Goal: Task Accomplishment & Management: Complete application form

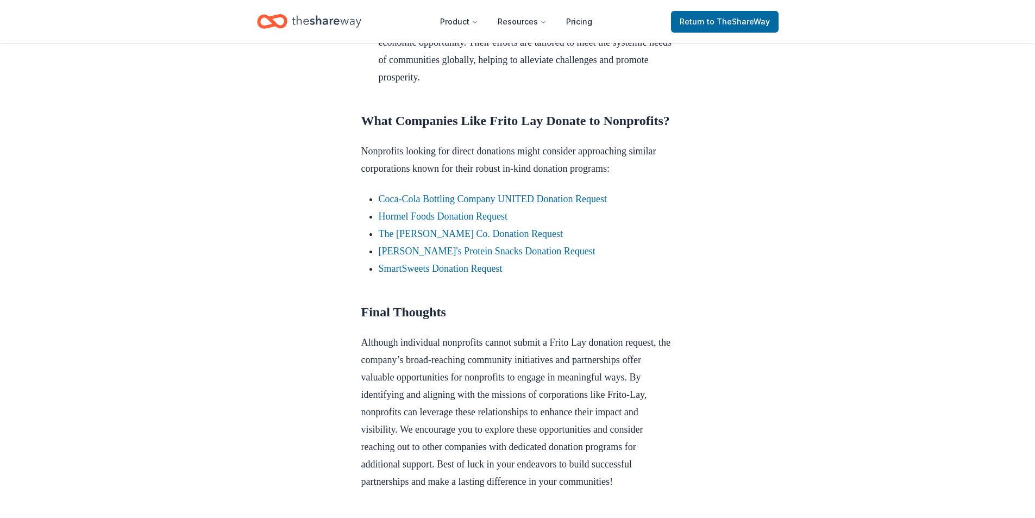
scroll to position [832, 0]
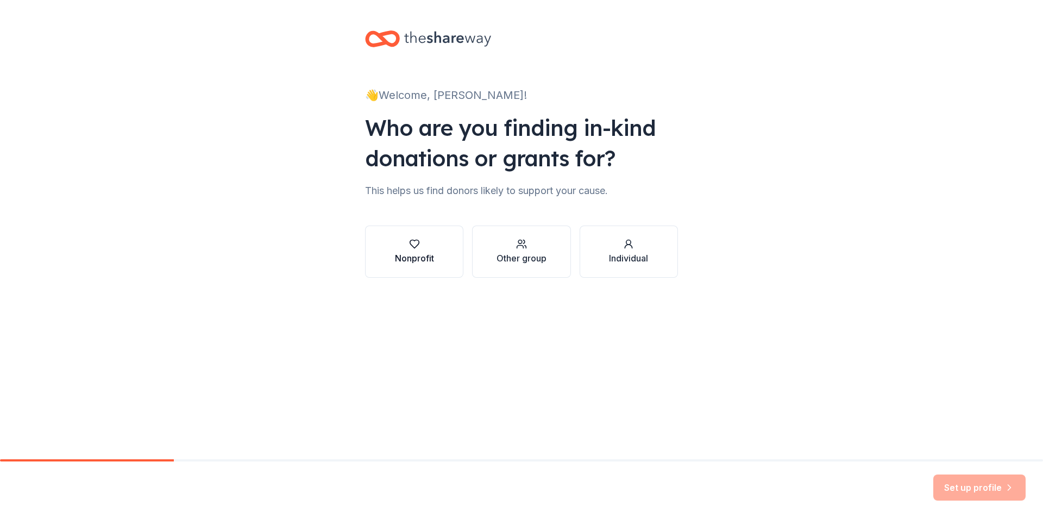
click at [406, 254] on div "Nonprofit" at bounding box center [414, 258] width 39 height 13
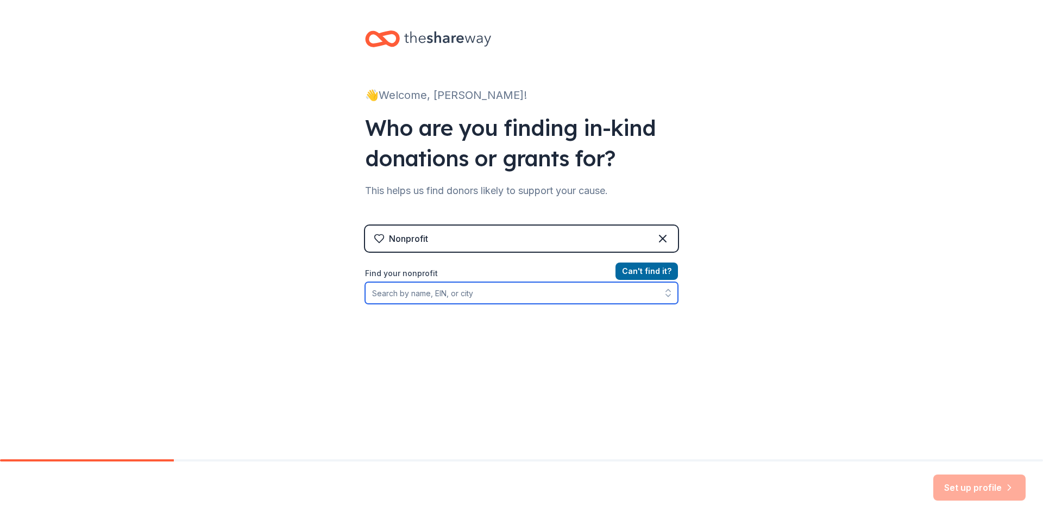
click at [454, 297] on input "Find your nonprofit" at bounding box center [521, 293] width 313 height 22
type input "pleasant knoll"
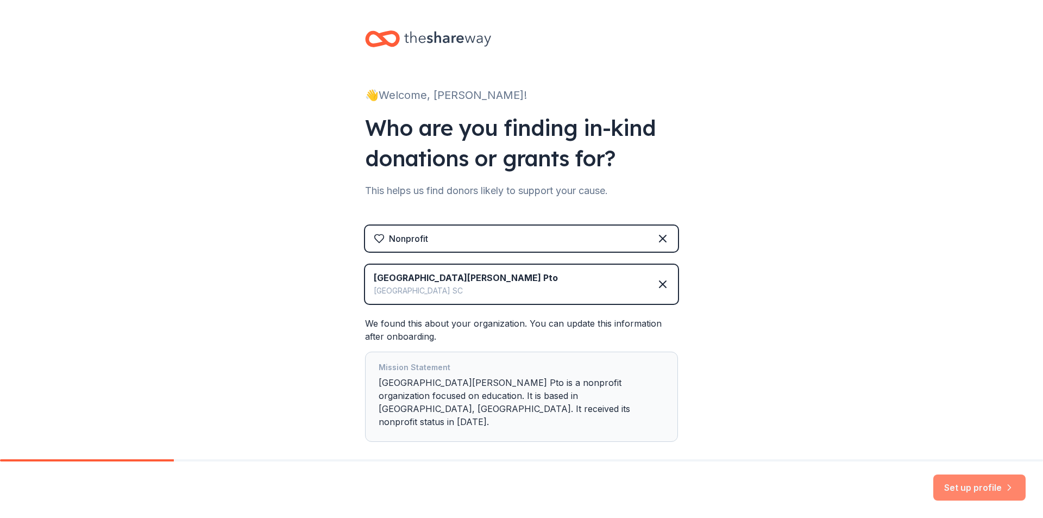
click at [969, 495] on button "Set up profile" at bounding box center [979, 487] width 92 height 26
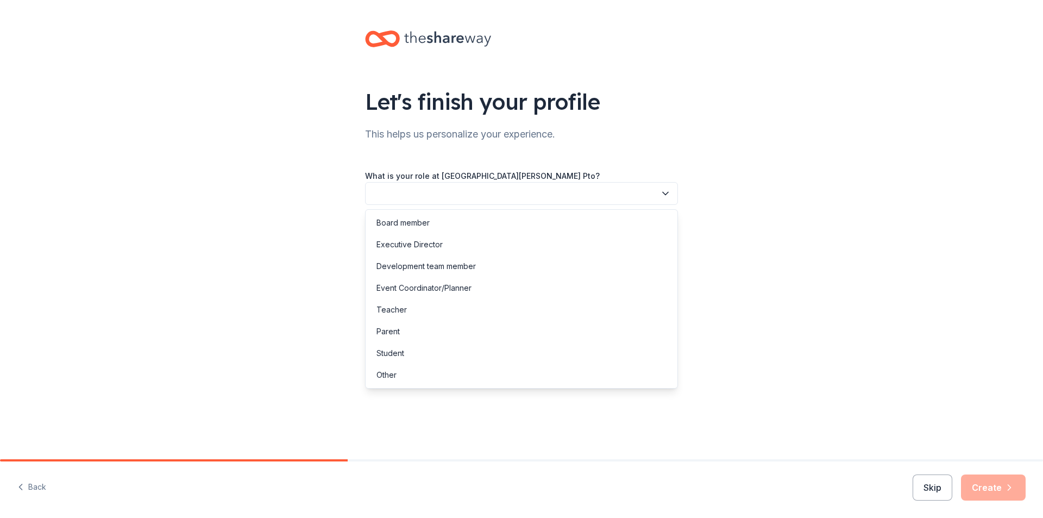
click at [605, 192] on button "button" at bounding box center [521, 193] width 313 height 23
click at [507, 230] on div "Board member" at bounding box center [521, 223] width 307 height 22
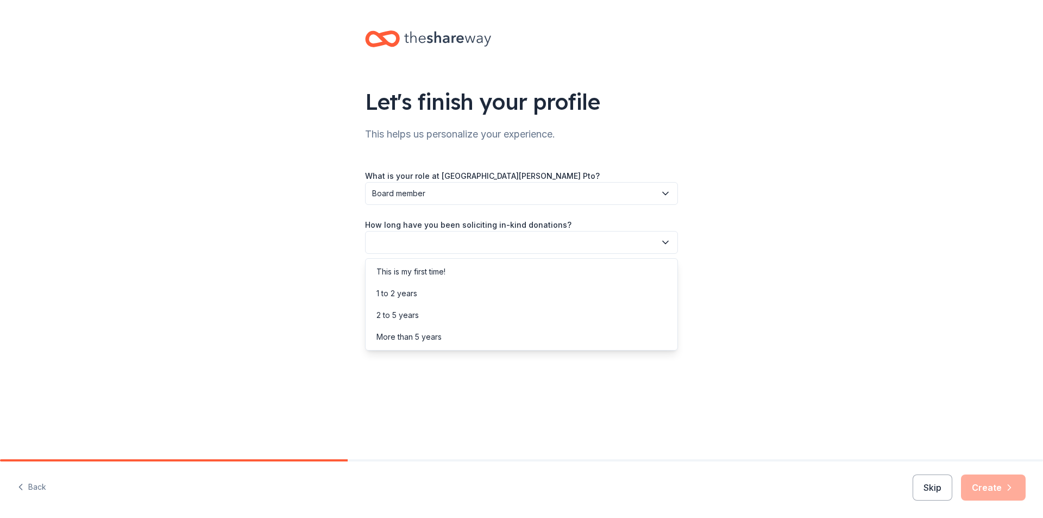
click at [507, 240] on button "button" at bounding box center [521, 242] width 313 height 23
click at [425, 292] on div "1 to 2 years" at bounding box center [521, 293] width 307 height 22
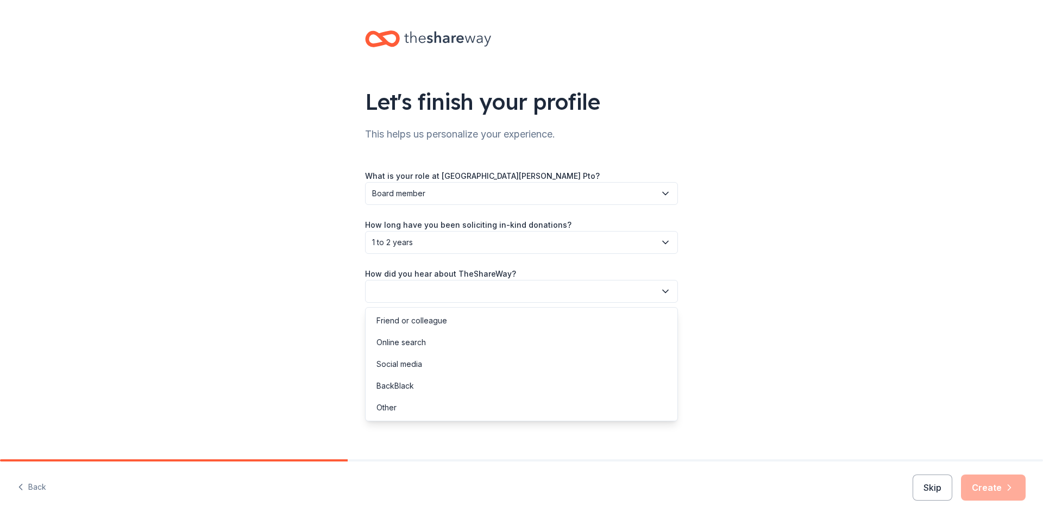
click at [435, 292] on button "button" at bounding box center [521, 291] width 313 height 23
click at [422, 340] on div "Online search" at bounding box center [400, 342] width 49 height 13
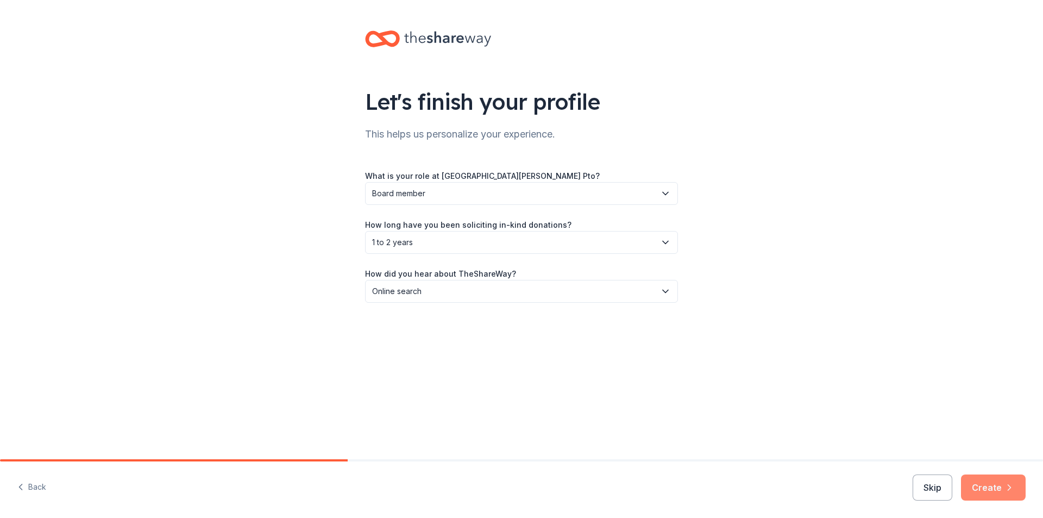
click at [1003, 481] on button "Create" at bounding box center [993, 487] width 65 height 26
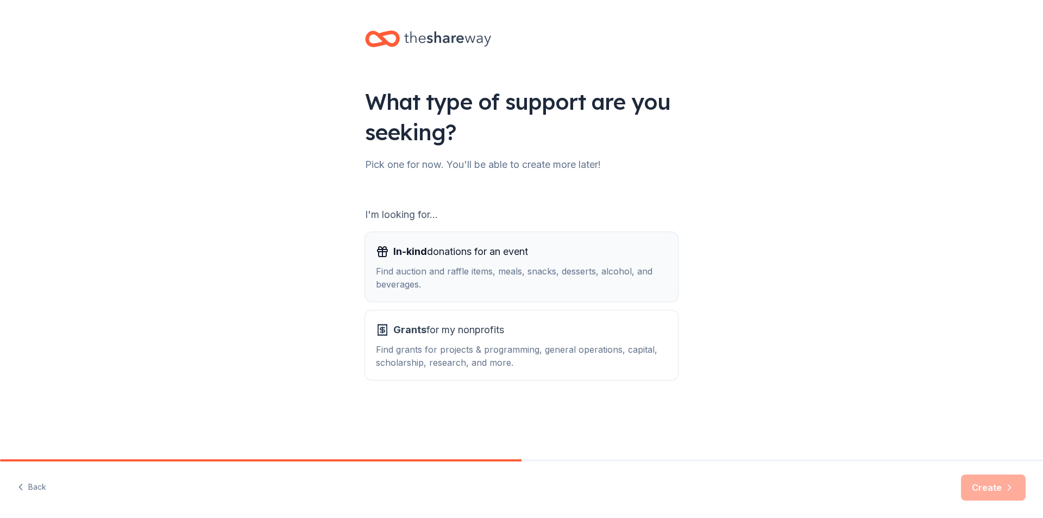
click at [455, 281] on div "Find auction and raffle items, meals, snacks, desserts, alcohol, and beverages." at bounding box center [521, 278] width 291 height 26
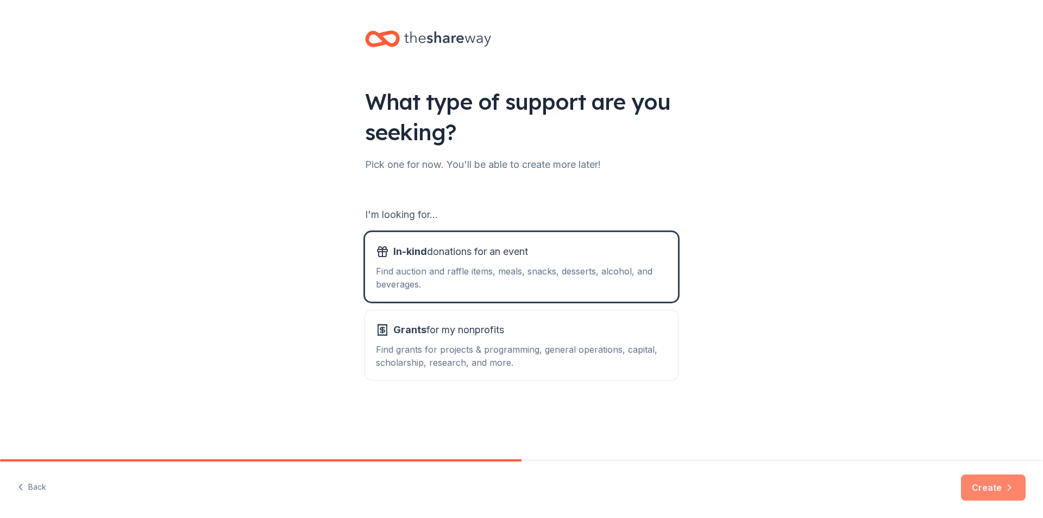
click at [985, 487] on button "Create" at bounding box center [993, 487] width 65 height 26
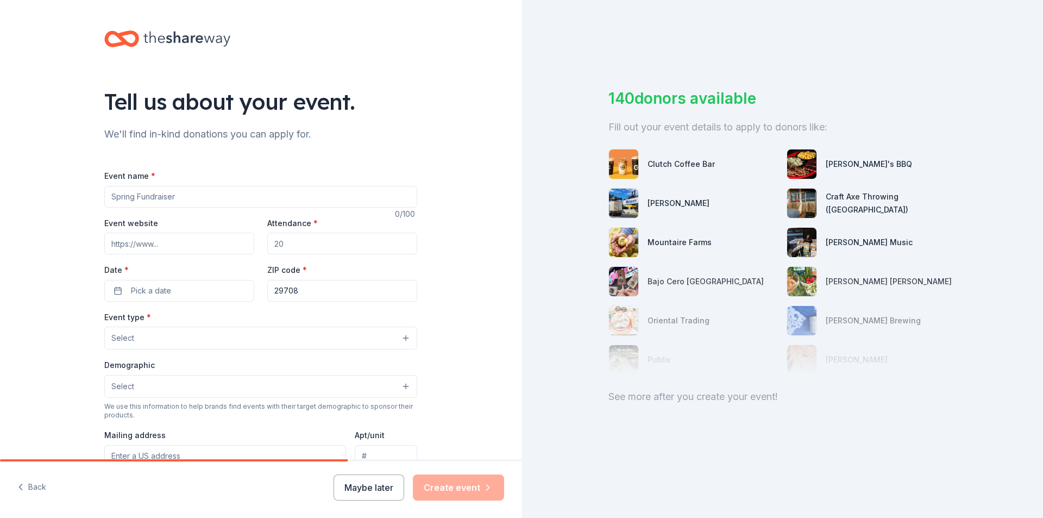
click at [207, 196] on input "Event name *" at bounding box center [260, 197] width 313 height 22
type input "Online Auction"
click at [175, 240] on input "Event website" at bounding box center [179, 243] width 150 height 22
paste input "https://www.32auctions.com/PKESAuction2026"
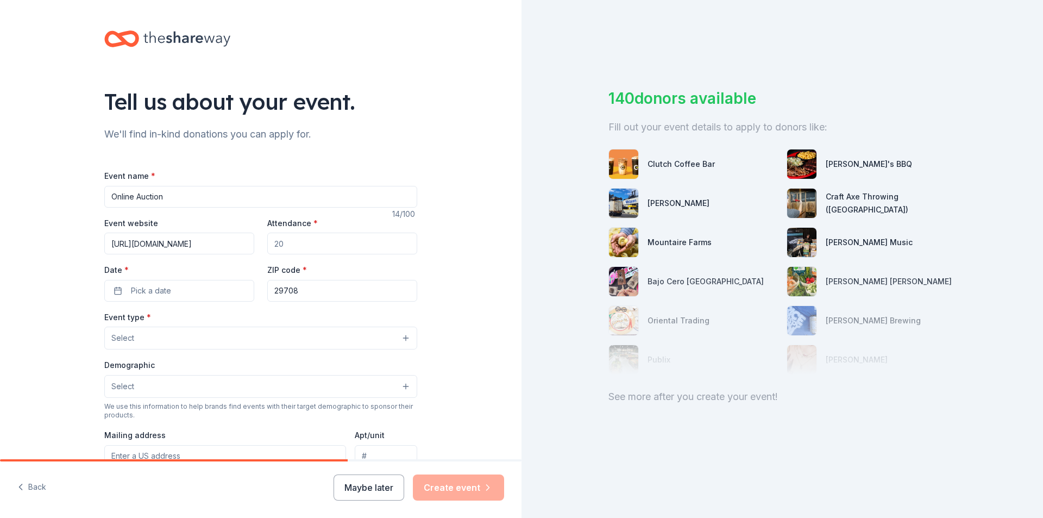
type input "https://www.32auctions.com/PKESAuction2026"
drag, startPoint x: 326, startPoint y: 243, endPoint x: 230, endPoint y: 243, distance: 95.6
click at [230, 243] on div "Event website https://www.32auctions.com/PKESAuction2026 Attendance * Date * Pi…" at bounding box center [260, 258] width 313 height 85
type input "500"
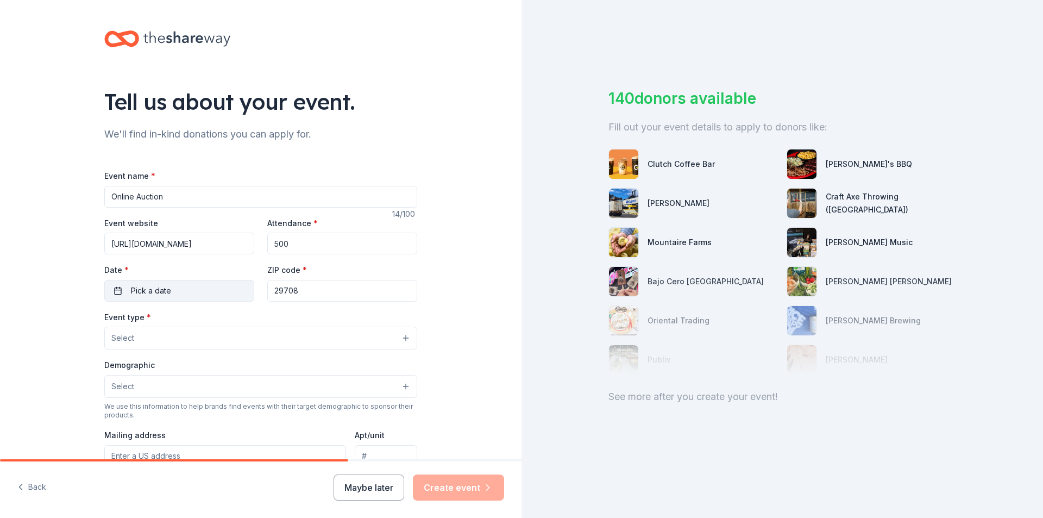
click at [197, 288] on button "Pick a date" at bounding box center [179, 291] width 150 height 22
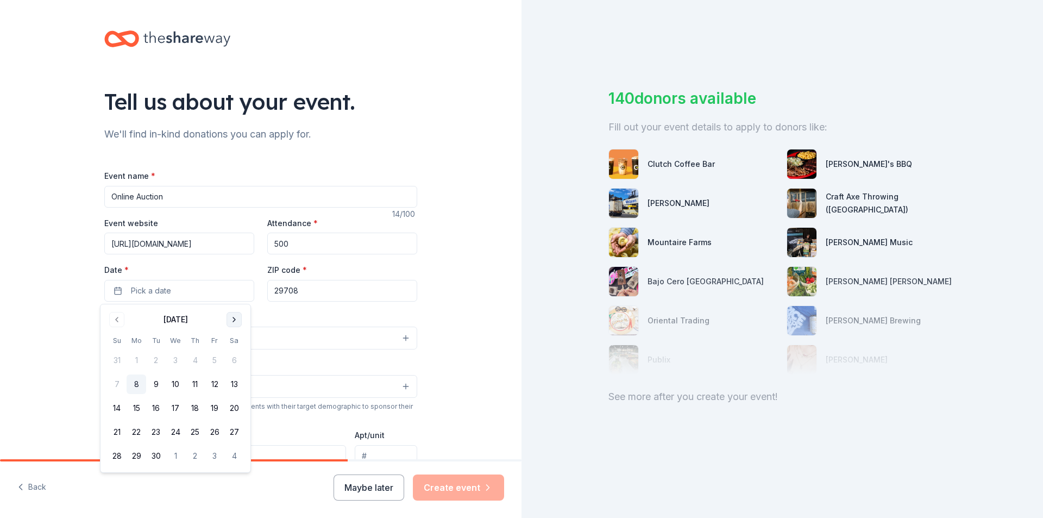
click at [236, 319] on button "Go to next month" at bounding box center [234, 319] width 15 height 15
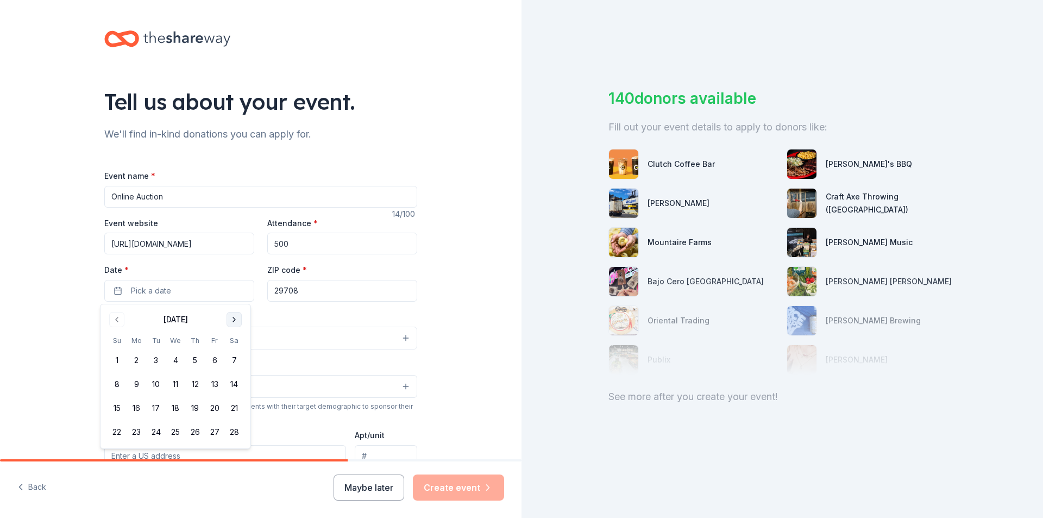
click at [236, 319] on button "Go to next month" at bounding box center [234, 319] width 15 height 15
click at [135, 406] on button "13" at bounding box center [137, 408] width 20 height 20
click at [323, 289] on input "29708" at bounding box center [342, 291] width 150 height 22
click at [242, 337] on button "Select" at bounding box center [260, 337] width 313 height 23
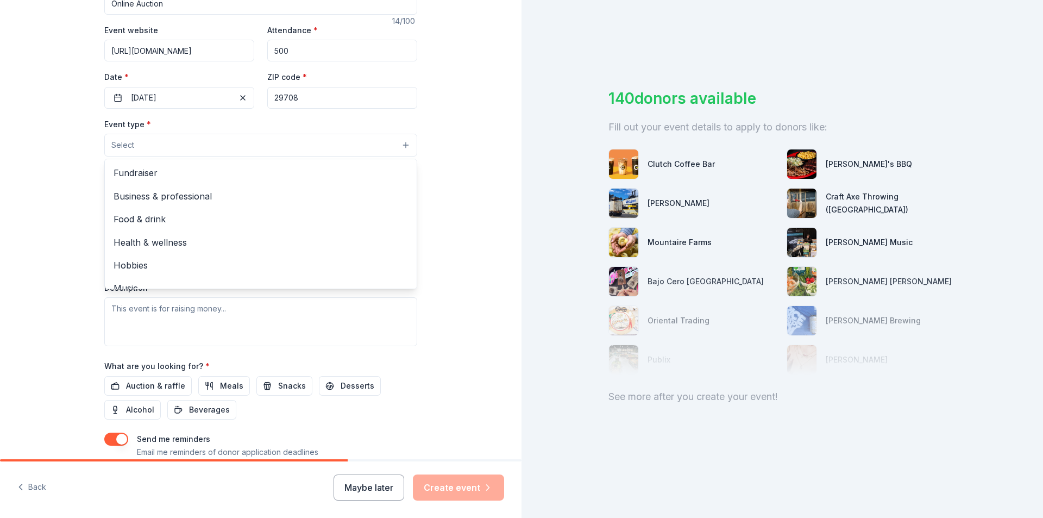
scroll to position [155, 0]
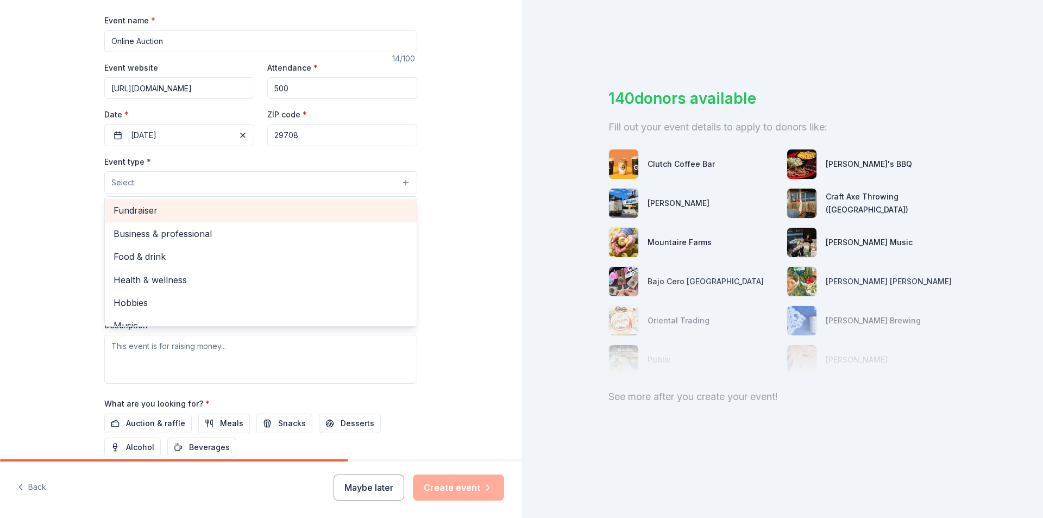
click at [158, 208] on span "Fundraiser" at bounding box center [261, 210] width 294 height 14
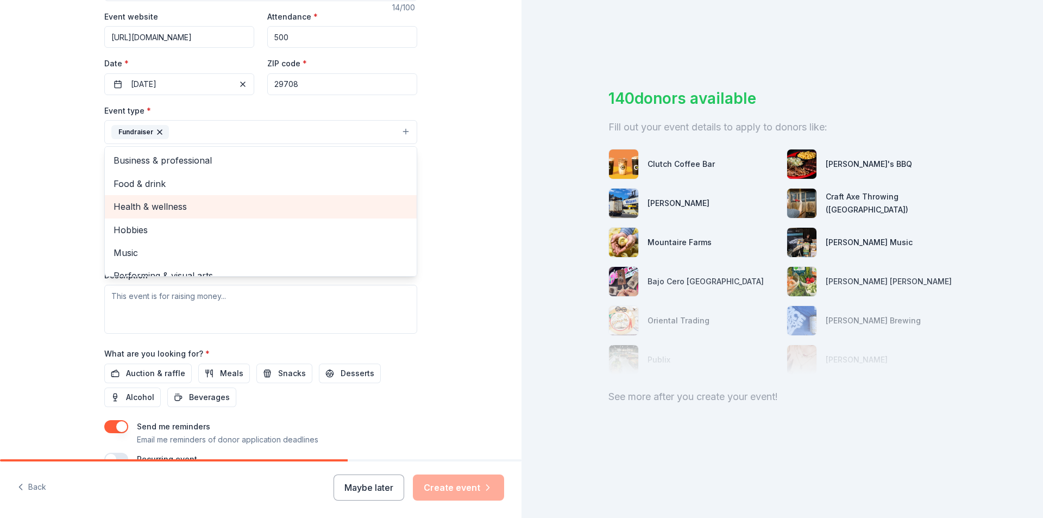
scroll to position [210, 0]
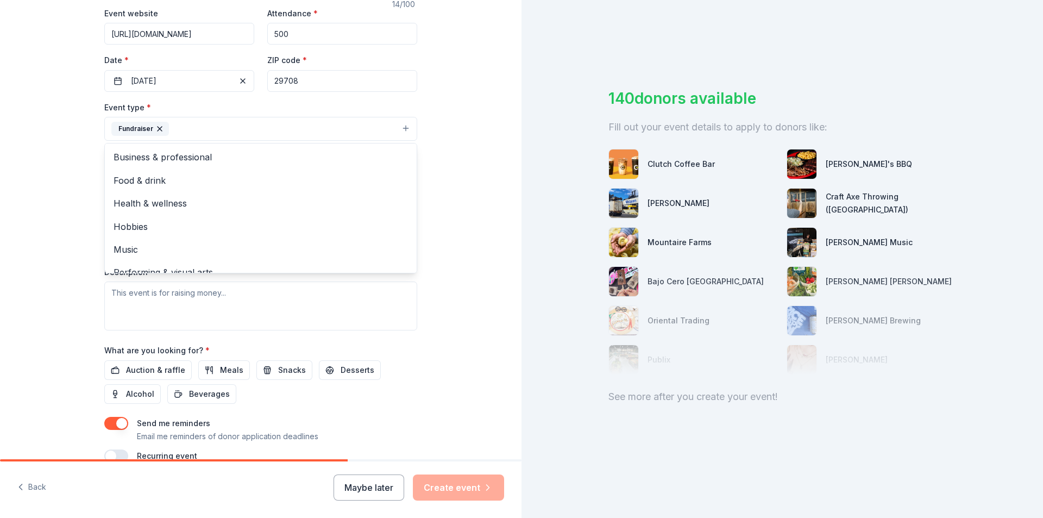
click at [458, 212] on div "Tell us about your event. We'll find in-kind donations you can apply for. Event…" at bounding box center [260, 152] width 521 height 724
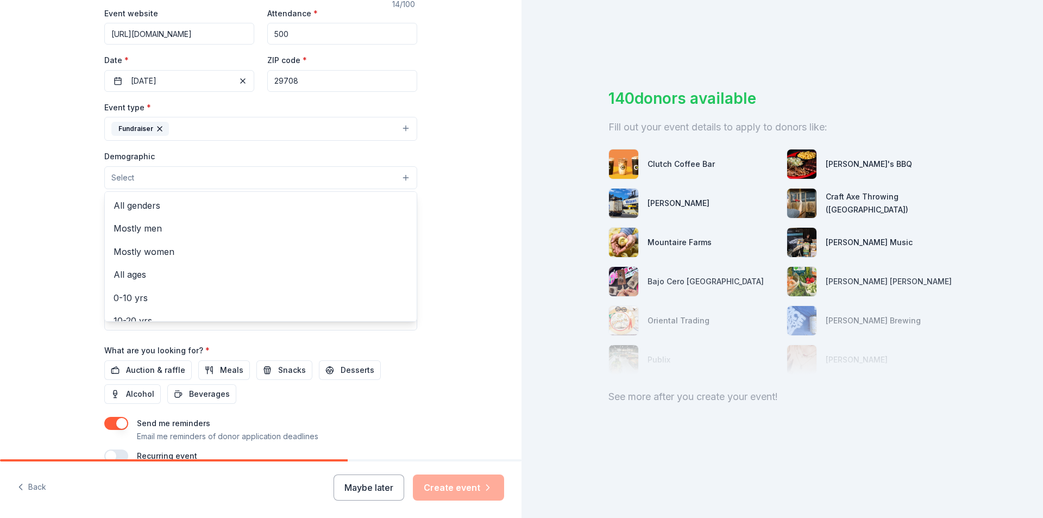
click at [247, 179] on button "Select" at bounding box center [260, 177] width 313 height 23
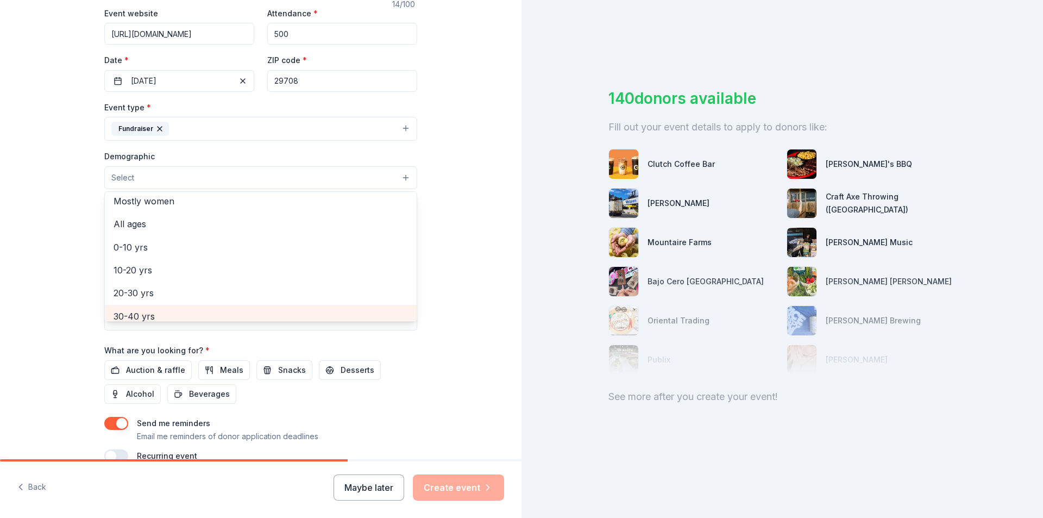
scroll to position [0, 0]
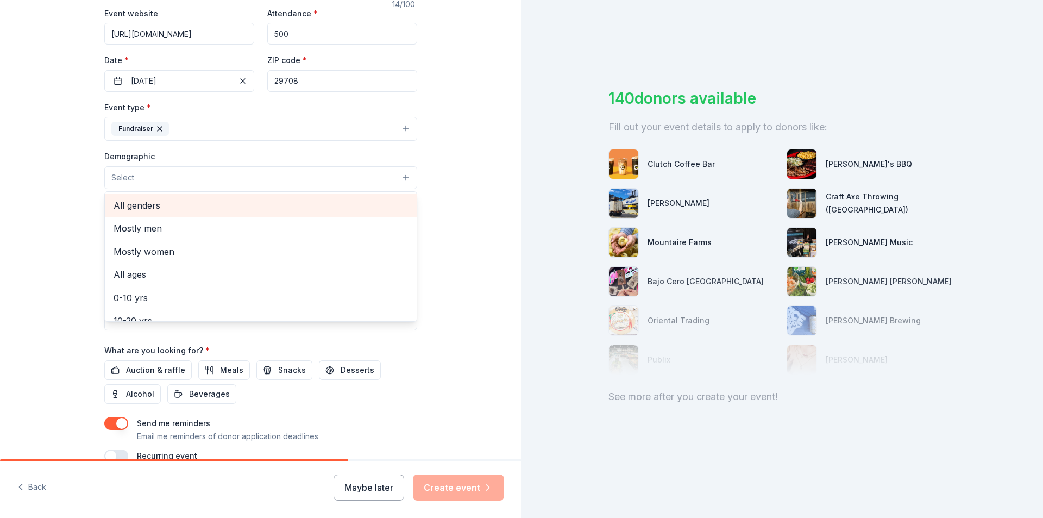
click at [191, 198] on span "All genders" at bounding box center [261, 205] width 294 height 14
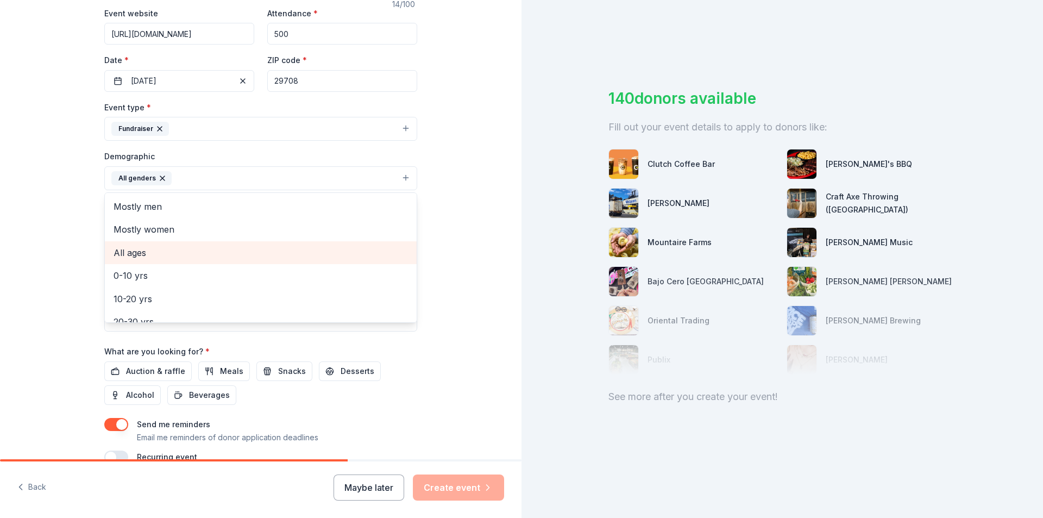
click at [163, 249] on span "All ages" at bounding box center [261, 253] width 294 height 14
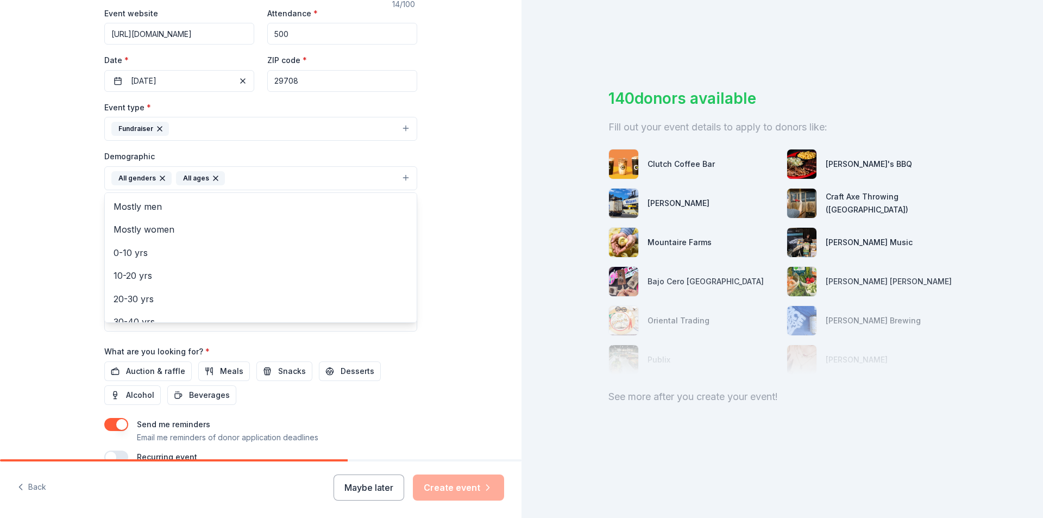
click at [429, 257] on div "Tell us about your event. We'll find in-kind donations you can apply for. Event…" at bounding box center [261, 152] width 348 height 725
click at [212, 252] on input "Mailing address" at bounding box center [225, 248] width 242 height 22
type input "2346 Pleasant Road"
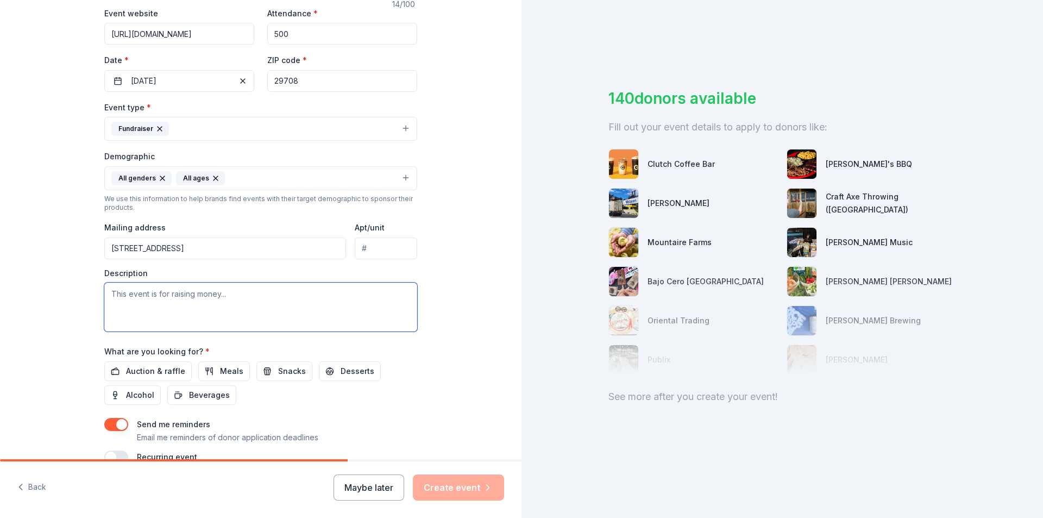
click at [219, 290] on textarea at bounding box center [260, 306] width 313 height 49
paste textarea "The money raised will be used for teacher needs, student activities, and school…"
type textarea "The money raised will be used for teacher needs, student activities, and school…"
click at [156, 369] on span "Auction & raffle" at bounding box center [155, 371] width 59 height 13
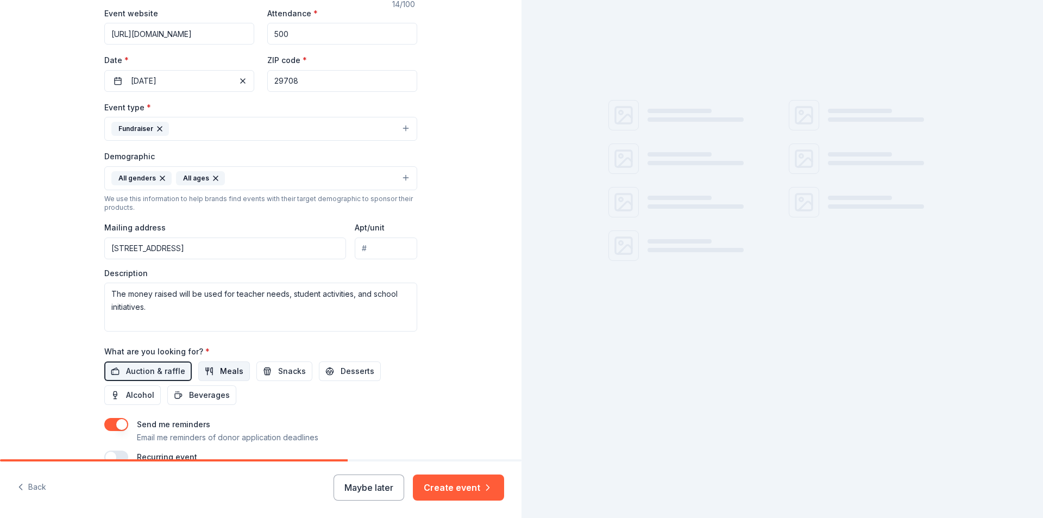
click at [220, 372] on span "Meals" at bounding box center [231, 371] width 23 height 13
click at [278, 372] on span "Snacks" at bounding box center [292, 371] width 28 height 13
click at [199, 394] on span "Beverages" at bounding box center [209, 394] width 41 height 13
click at [341, 371] on span "Desserts" at bounding box center [358, 371] width 34 height 13
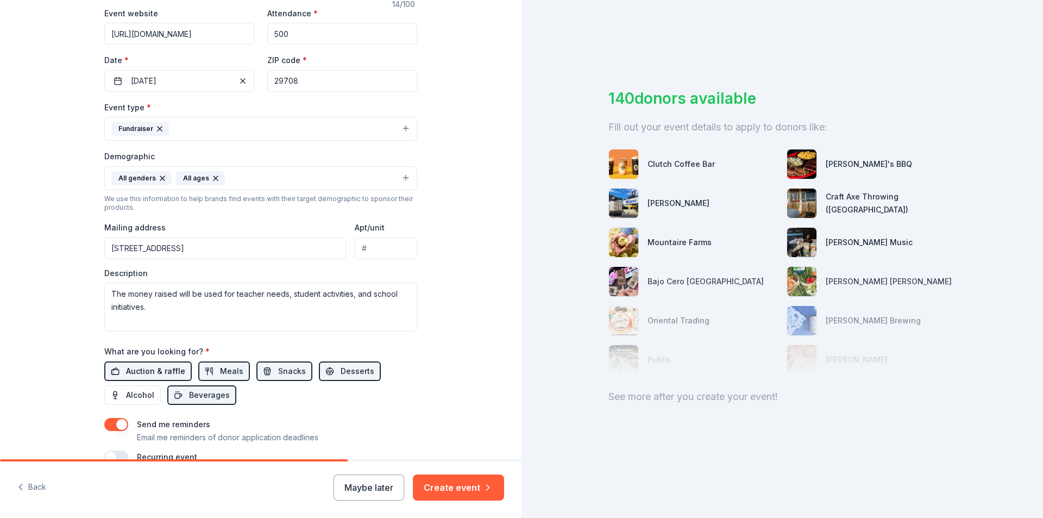
scroll to position [266, 0]
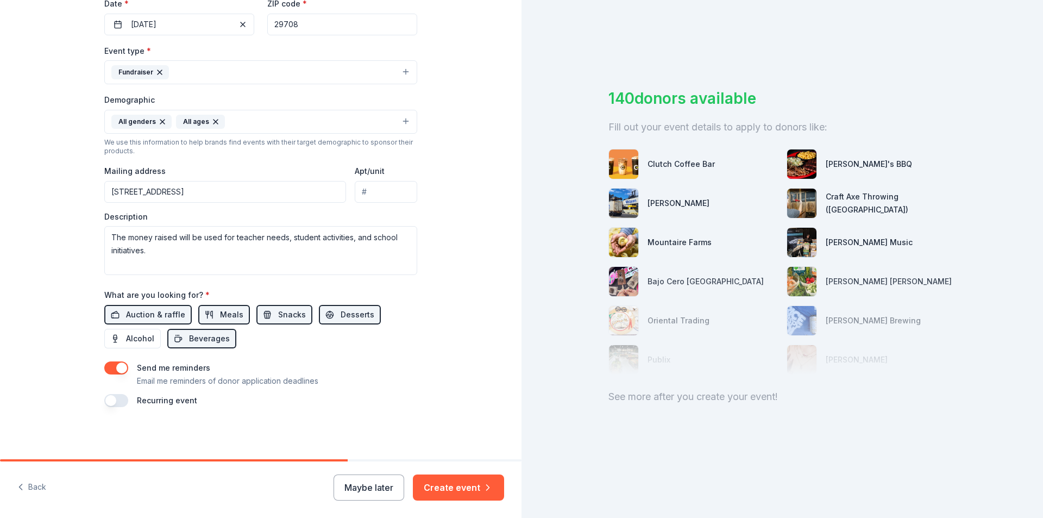
click at [116, 370] on button "button" at bounding box center [116, 367] width 24 height 13
click at [443, 486] on button "Create event" at bounding box center [458, 487] width 91 height 26
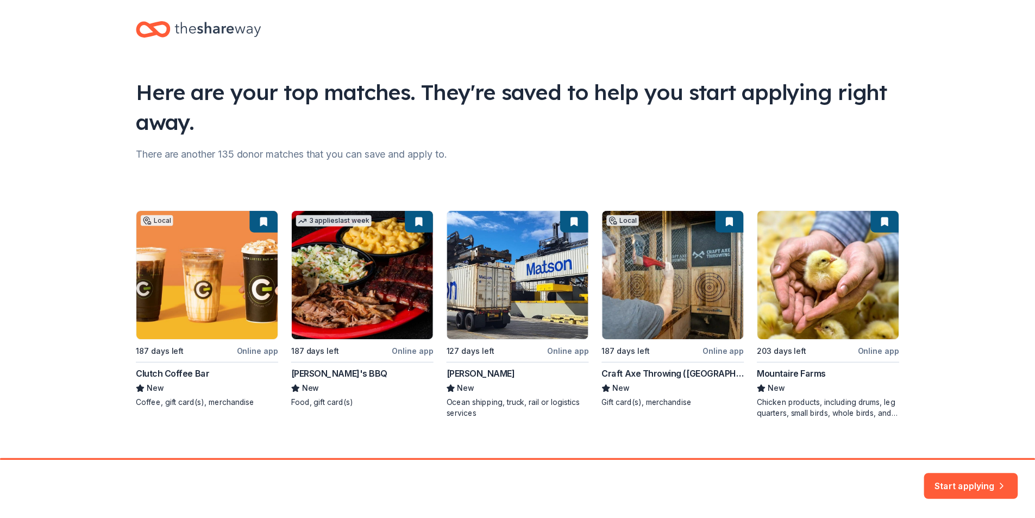
scroll to position [24, 0]
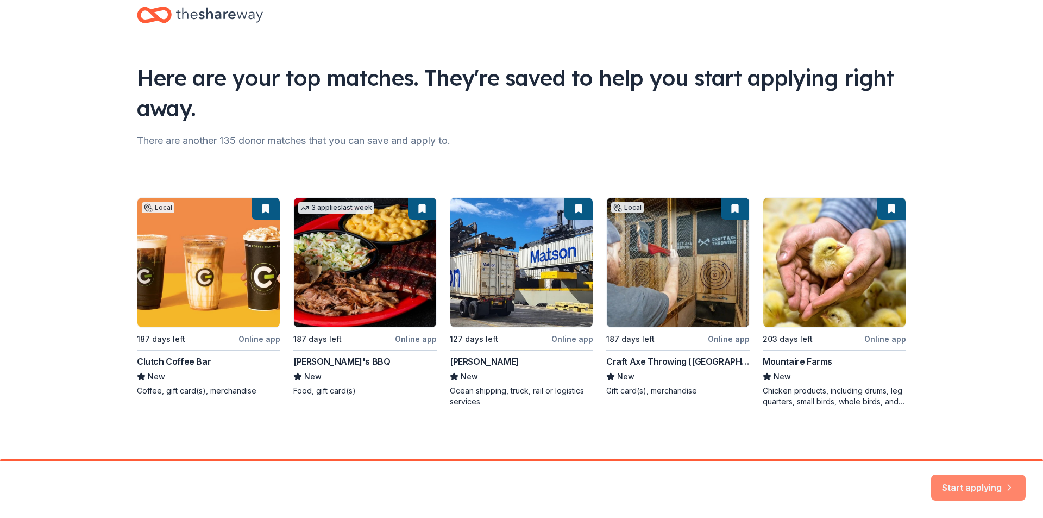
click at [970, 476] on button "Start applying" at bounding box center [978, 481] width 95 height 26
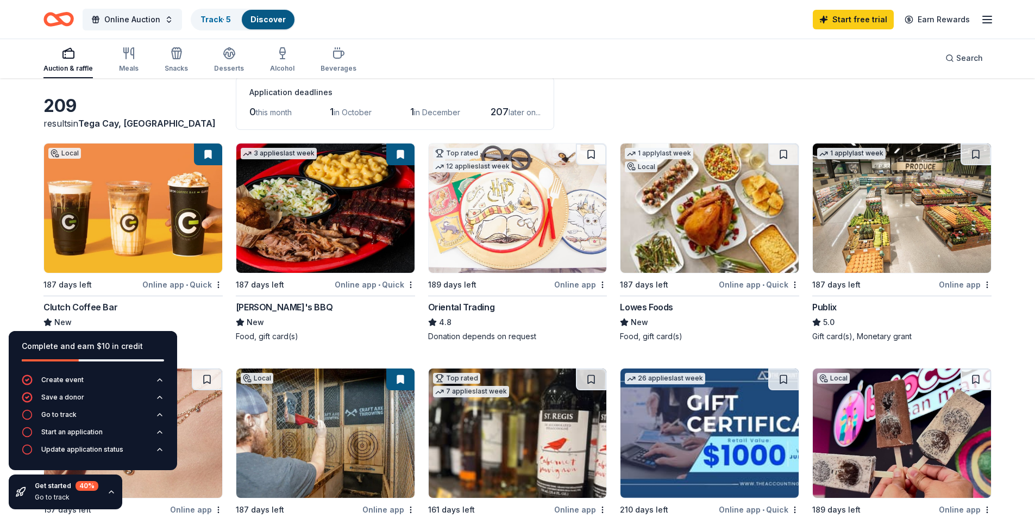
scroll to position [163, 0]
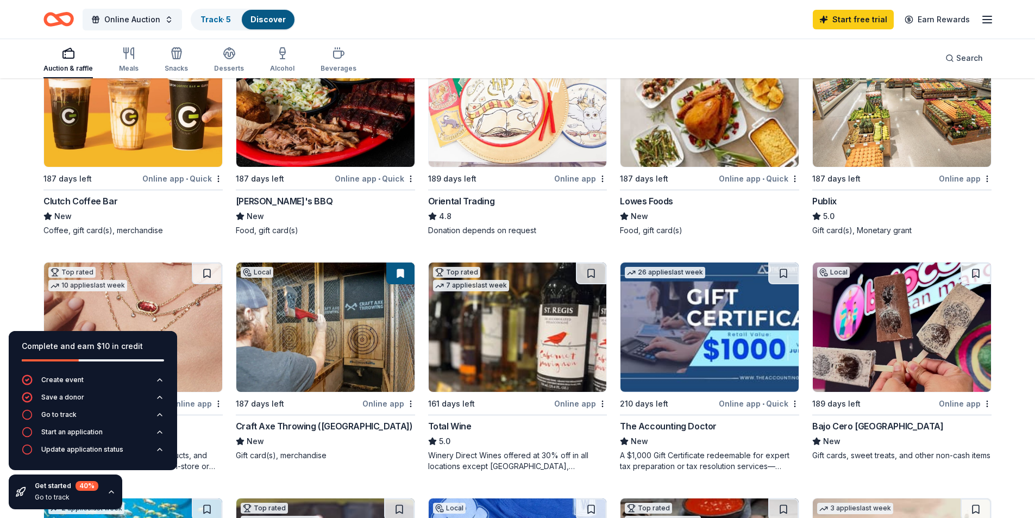
click at [108, 495] on icon "button" at bounding box center [111, 491] width 9 height 9
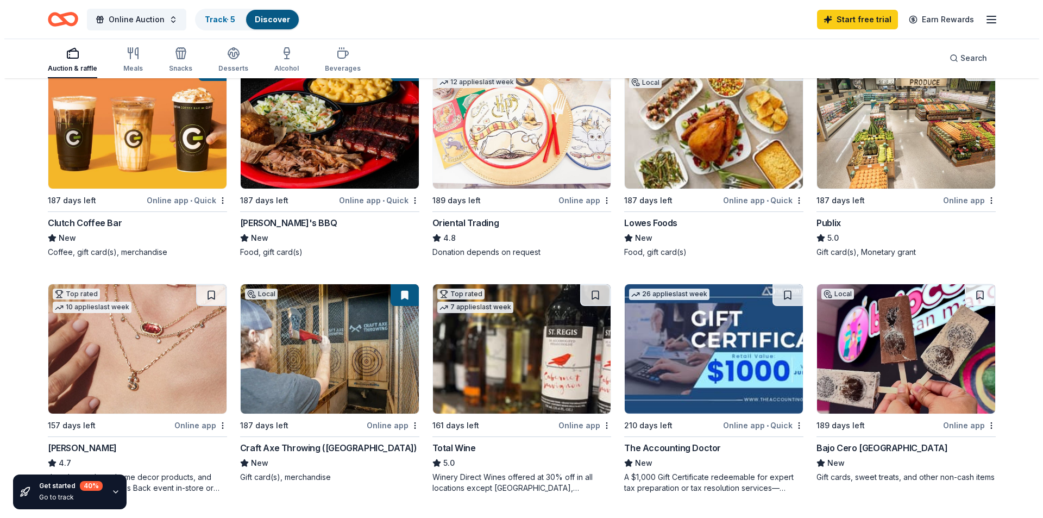
scroll to position [0, 0]
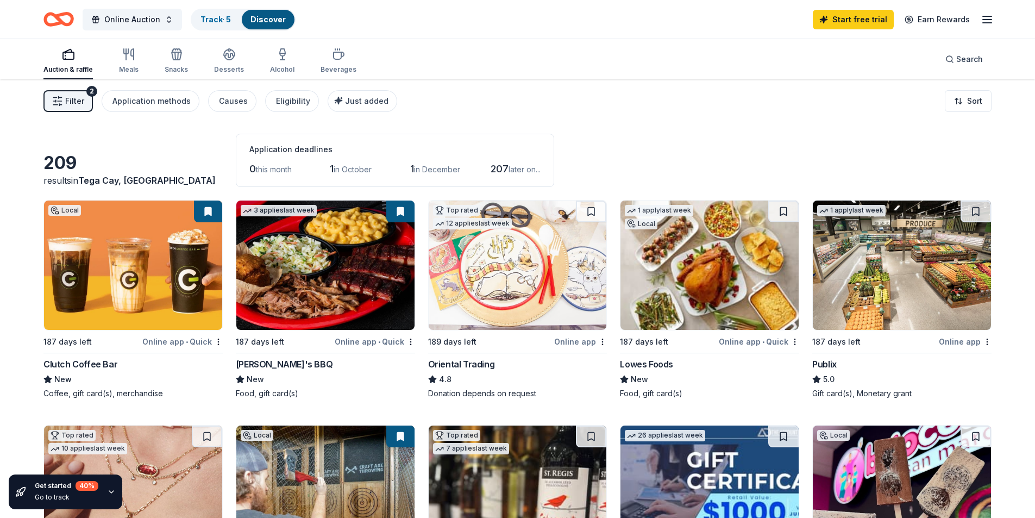
click at [74, 97] on span "Filter" at bounding box center [74, 101] width 19 height 13
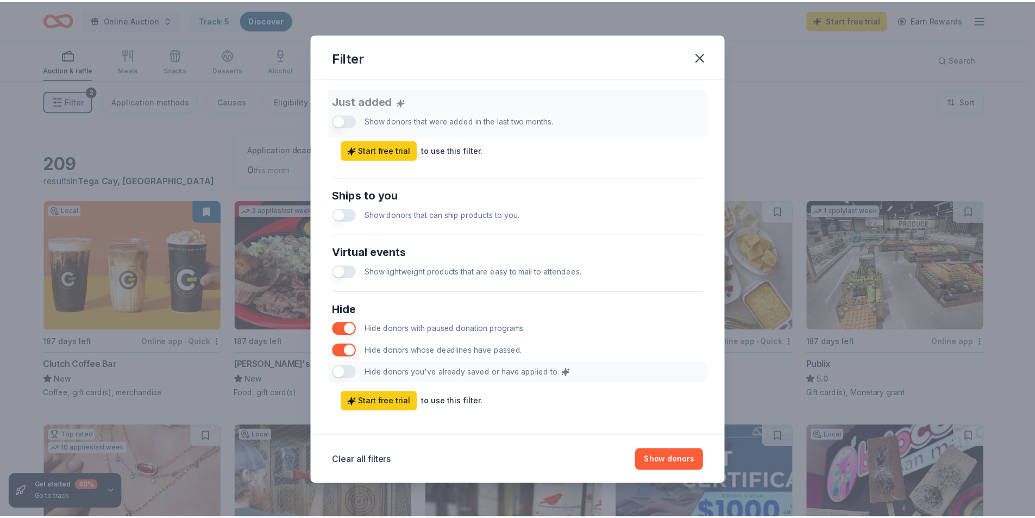
scroll to position [431, 0]
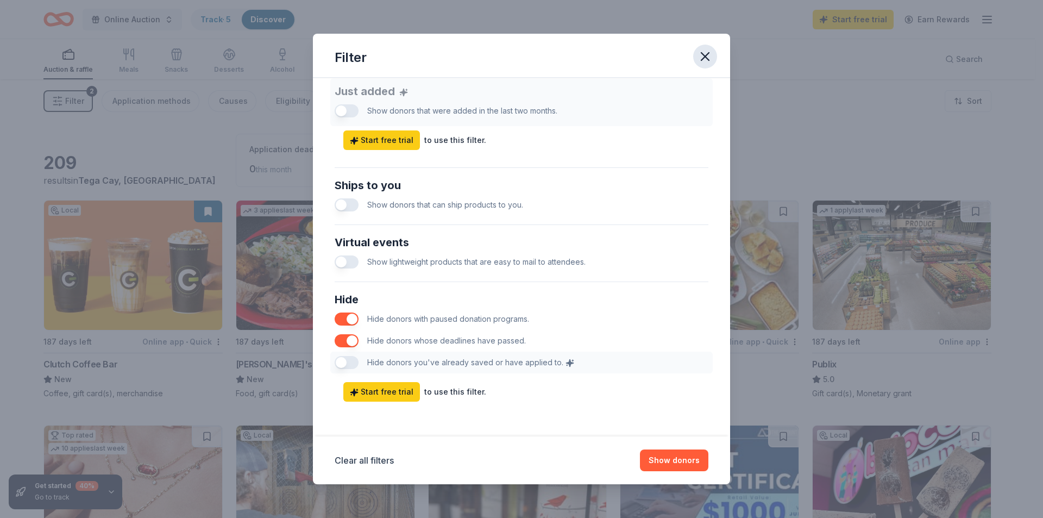
click at [705, 59] on icon "button" at bounding box center [704, 56] width 15 height 15
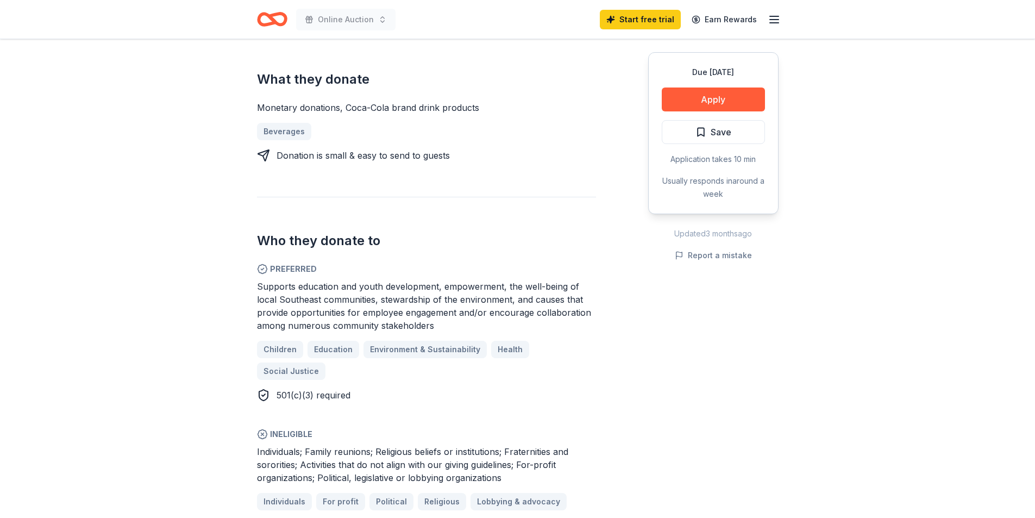
scroll to position [435, 0]
